Goal: Check status: Check status

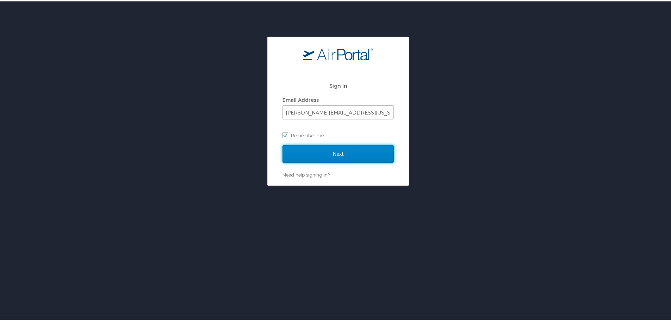
click at [321, 149] on input "Next" at bounding box center [337, 153] width 111 height 18
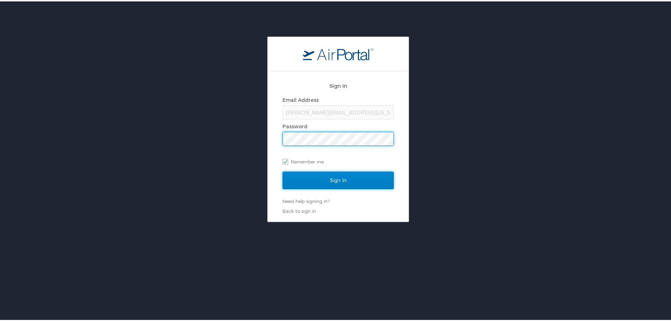
click at [341, 182] on input "Sign In" at bounding box center [337, 179] width 111 height 18
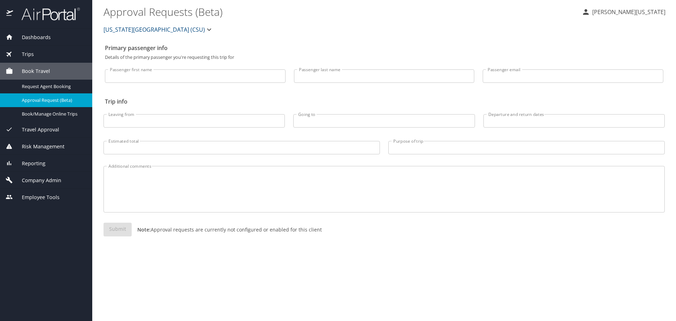
click at [40, 40] on span "Dashboards" at bounding box center [32, 37] width 38 height 8
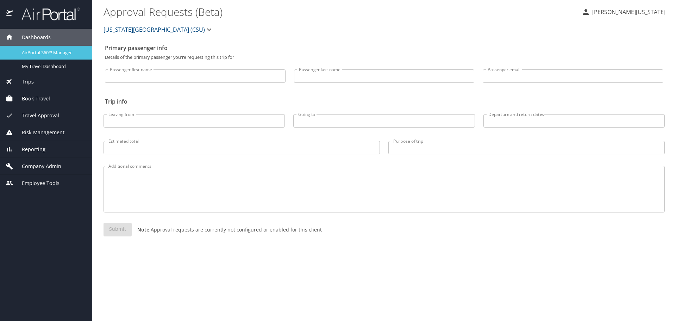
click at [51, 51] on span "AirPortal 360™ Manager" at bounding box center [53, 52] width 62 height 7
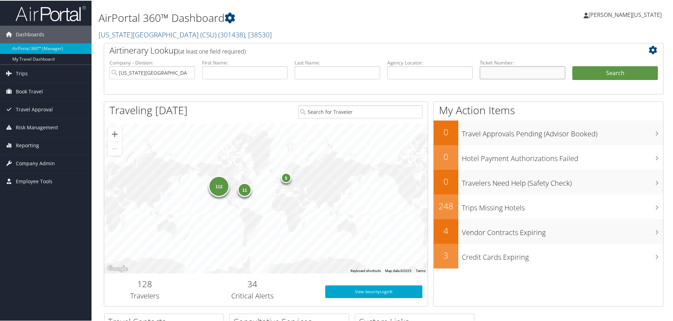
click at [498, 73] on input "text" at bounding box center [523, 71] width 86 height 13
paste input "5267232129465"
type input "5267232129465"
click at [572, 65] on button "Search" at bounding box center [615, 72] width 86 height 14
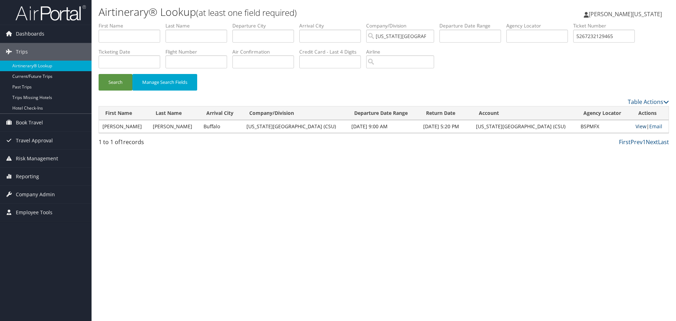
click at [635, 128] on link "View" at bounding box center [640, 126] width 11 height 7
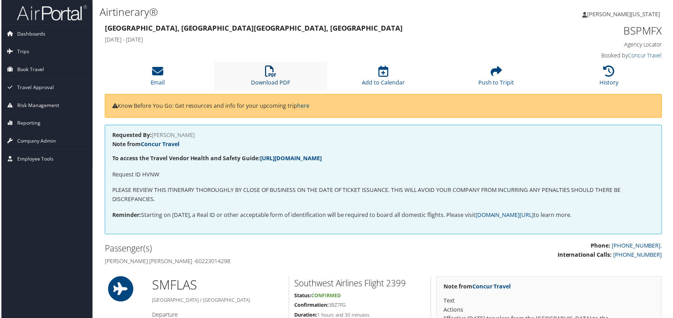
click at [270, 72] on icon at bounding box center [270, 71] width 11 height 11
